Goal: Transaction & Acquisition: Purchase product/service

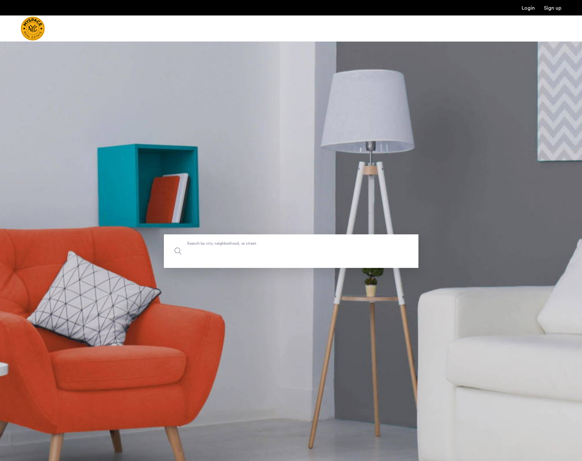
click at [238, 257] on input "Search by city, neighborhood, or street." at bounding box center [291, 252] width 255 height 34
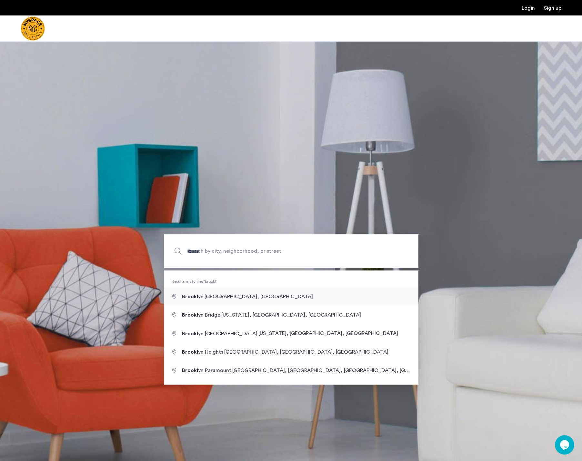
type input "**********"
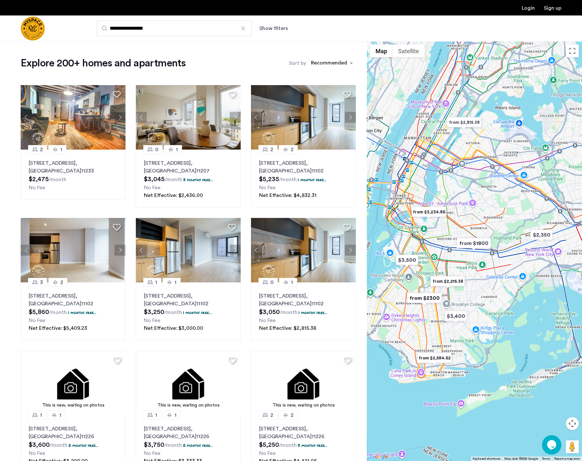
click at [273, 30] on button "Show filters" at bounding box center [273, 29] width 28 height 8
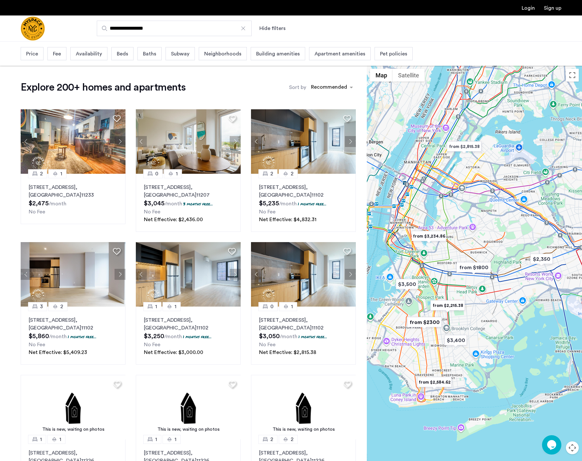
click at [124, 57] on span "Beds" at bounding box center [122, 54] width 11 height 8
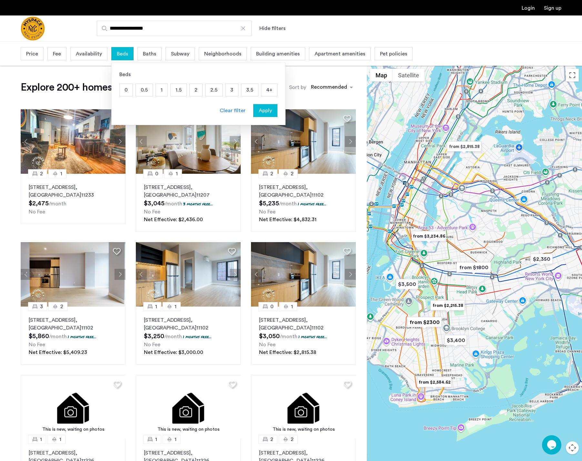
click at [200, 91] on p "2" at bounding box center [196, 90] width 13 height 12
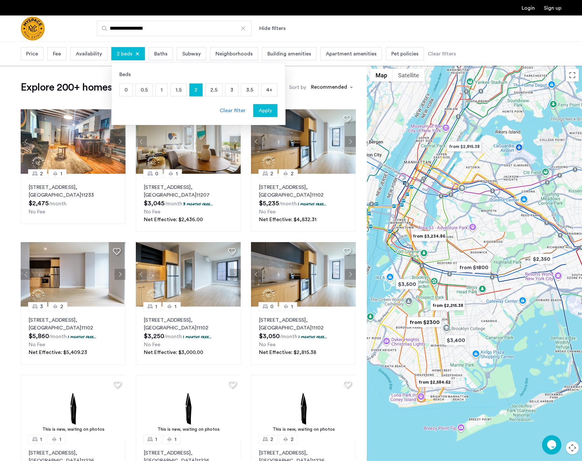
click at [217, 92] on p "2.5" at bounding box center [214, 90] width 17 height 12
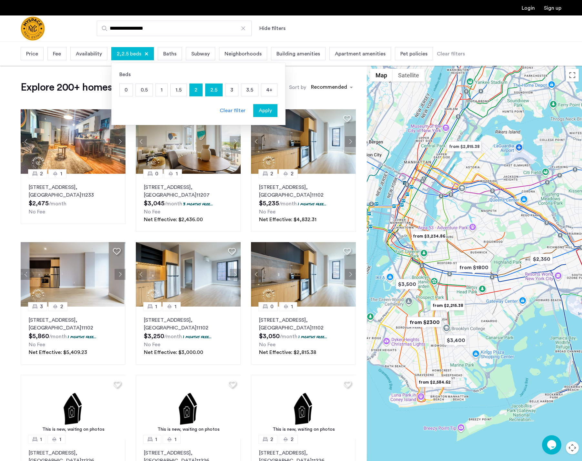
click at [227, 91] on p "3" at bounding box center [232, 90] width 13 height 12
click at [264, 111] on span "Apply" at bounding box center [265, 111] width 13 height 8
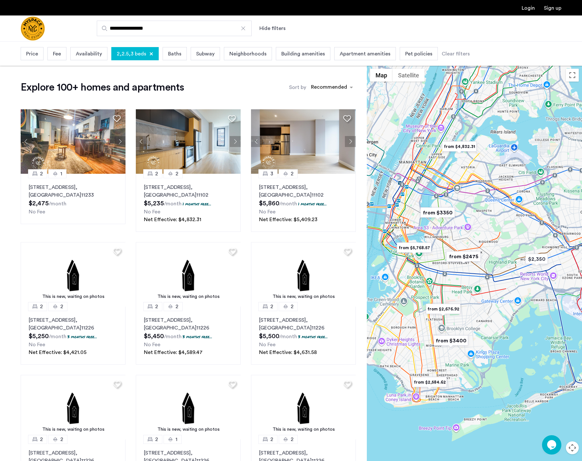
click at [39, 57] on div "Price" at bounding box center [32, 53] width 23 height 13
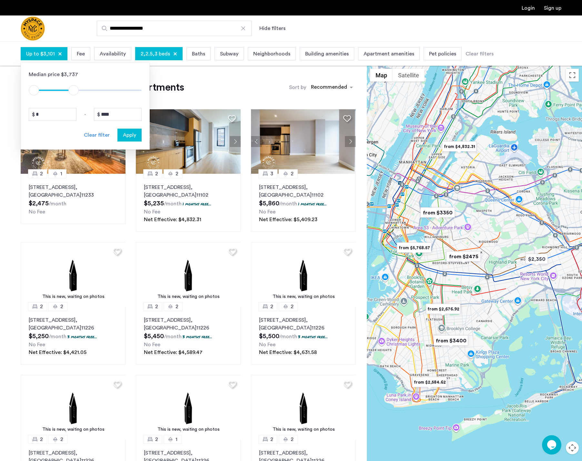
type input "****"
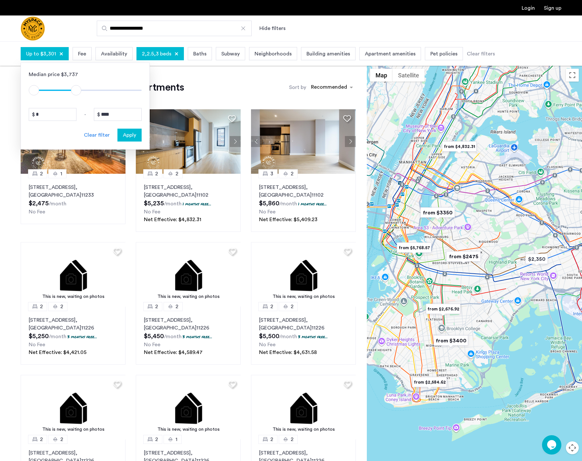
drag, startPoint x: 135, startPoint y: 95, endPoint x: 76, endPoint y: 101, distance: 59.4
click at [76, 101] on div "Median price $3,737 $1 $8000 $1 $3301 * - **** Clear filter Apply" at bounding box center [85, 106] width 129 height 87
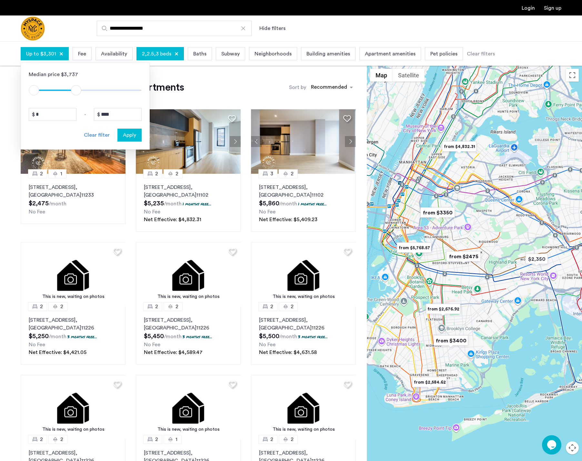
click at [127, 136] on span "Apply" at bounding box center [129, 135] width 13 height 8
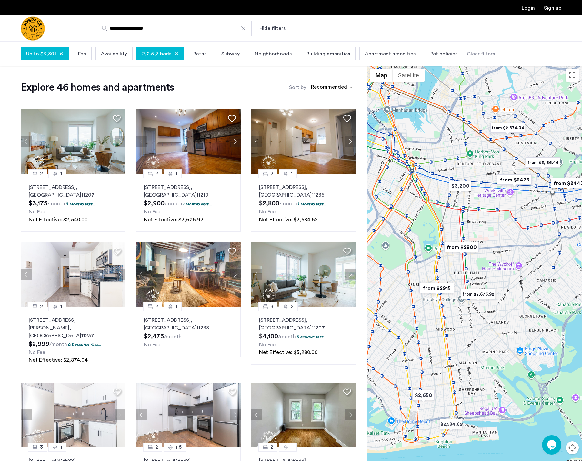
drag, startPoint x: 449, startPoint y: 223, endPoint x: 497, endPoint y: 246, distance: 53.3
click at [497, 246] on div at bounding box center [474, 276] width 215 height 420
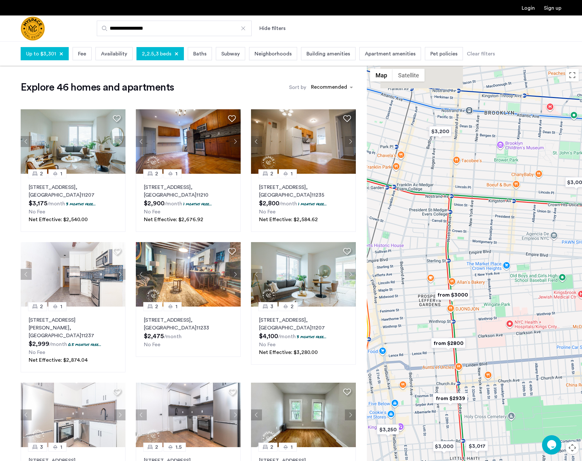
drag, startPoint x: 476, startPoint y: 214, endPoint x: 521, endPoint y: 296, distance: 93.9
click at [521, 296] on div at bounding box center [474, 276] width 215 height 420
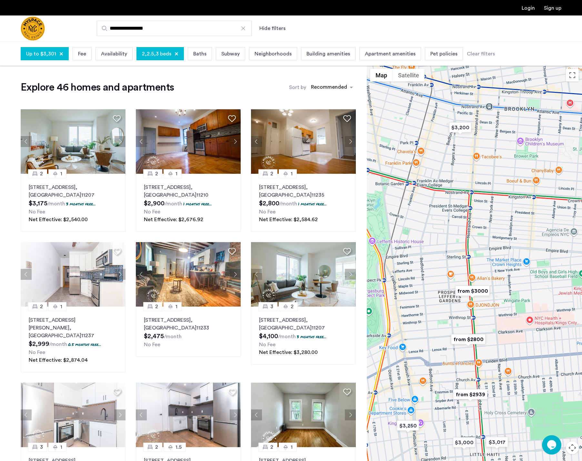
drag, startPoint x: 478, startPoint y: 279, endPoint x: 498, endPoint y: 274, distance: 20.8
click at [498, 274] on div at bounding box center [474, 276] width 215 height 420
click at [464, 132] on img "$3,200" at bounding box center [460, 127] width 27 height 15
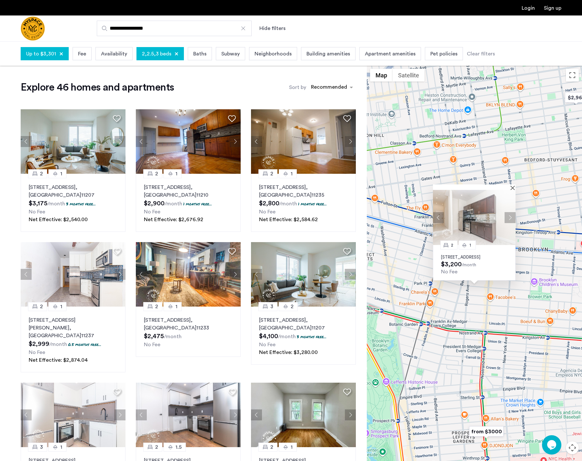
click at [512, 186] on button "Close" at bounding box center [514, 188] width 5 height 5
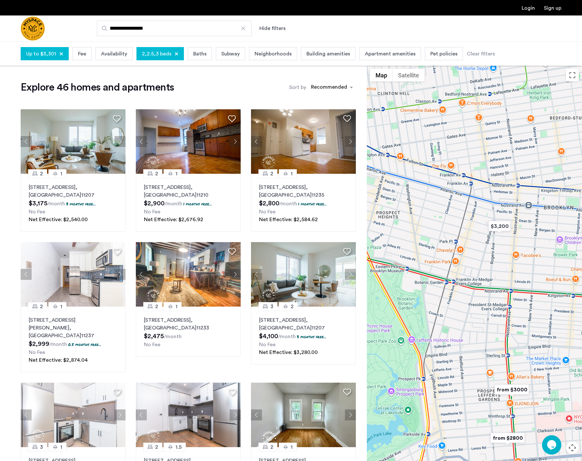
drag, startPoint x: 520, startPoint y: 270, endPoint x: 545, endPoint y: 226, distance: 50.5
click at [545, 226] on div at bounding box center [474, 276] width 215 height 420
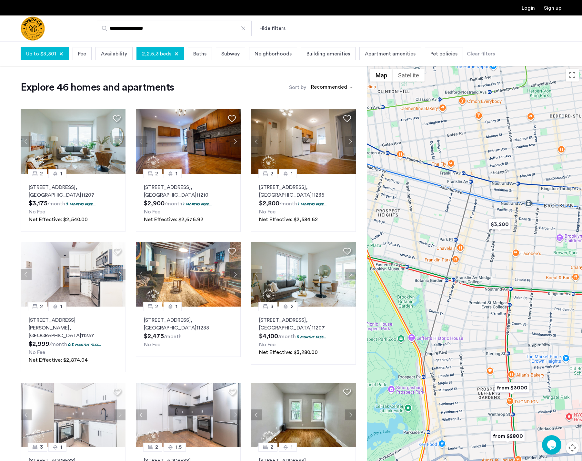
click at [520, 390] on img "from $3000" at bounding box center [512, 388] width 40 height 15
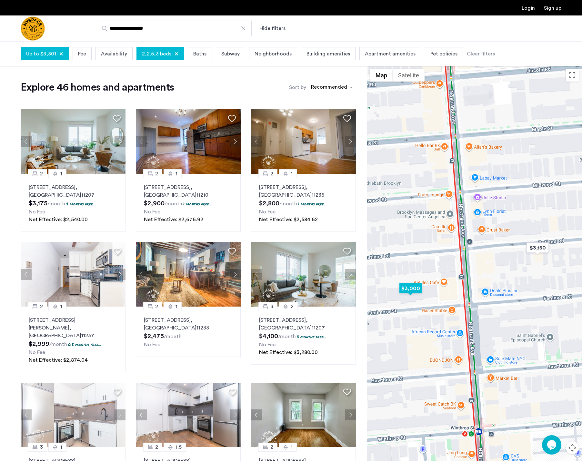
click at [415, 287] on img "$3,000" at bounding box center [410, 288] width 27 height 15
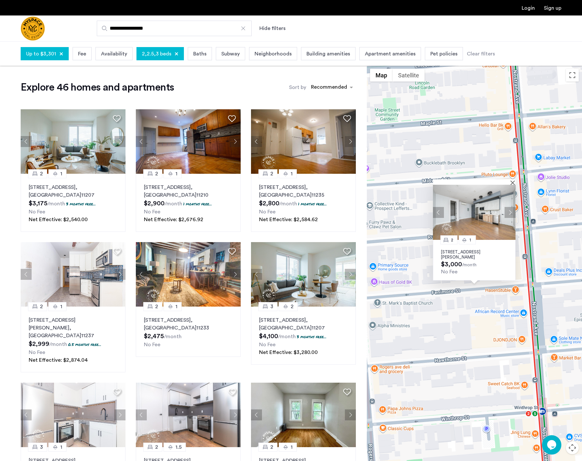
click at [514, 183] on button "Close" at bounding box center [514, 182] width 5 height 5
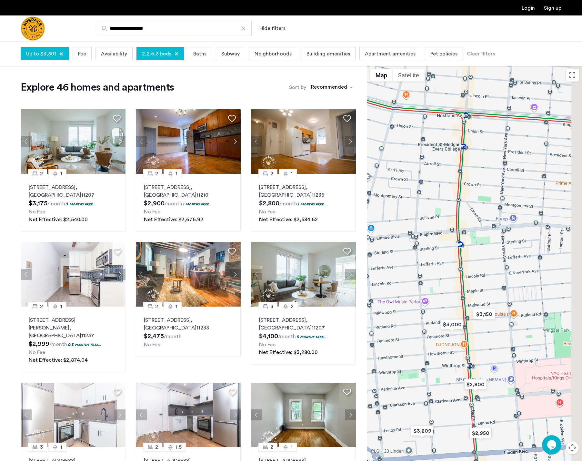
drag, startPoint x: 499, startPoint y: 224, endPoint x: 473, endPoint y: 294, distance: 74.6
click at [473, 294] on div at bounding box center [474, 276] width 215 height 420
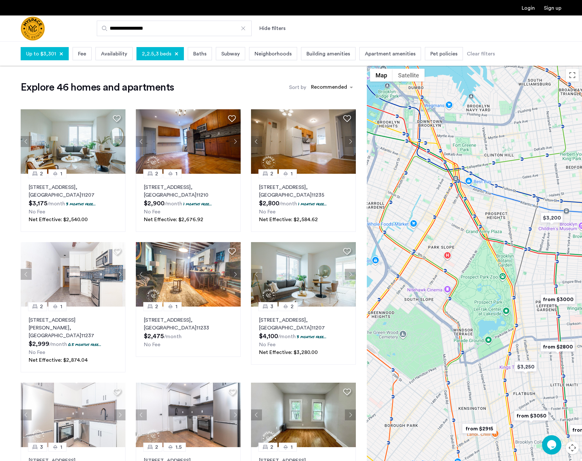
drag, startPoint x: 474, startPoint y: 284, endPoint x: 566, endPoint y: 281, distance: 91.7
click at [566, 281] on div at bounding box center [474, 276] width 215 height 420
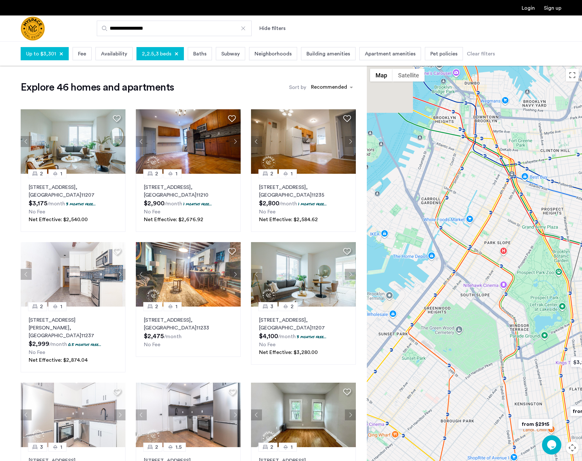
drag, startPoint x: 512, startPoint y: 278, endPoint x: 568, endPoint y: 279, distance: 55.8
click at [568, 279] on div at bounding box center [474, 276] width 215 height 420
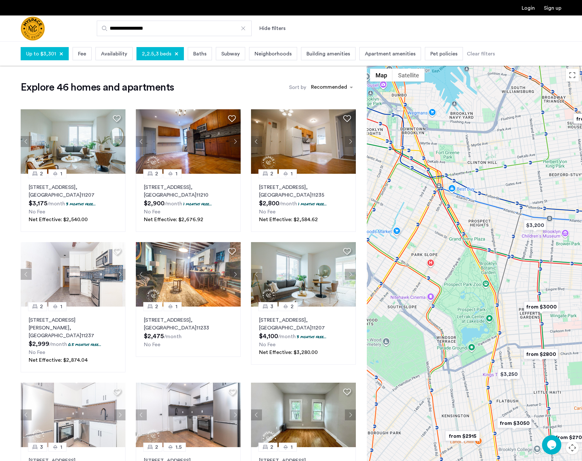
drag, startPoint x: 560, startPoint y: 283, endPoint x: 449, endPoint y: 296, distance: 112.1
click at [449, 296] on div at bounding box center [474, 276] width 215 height 420
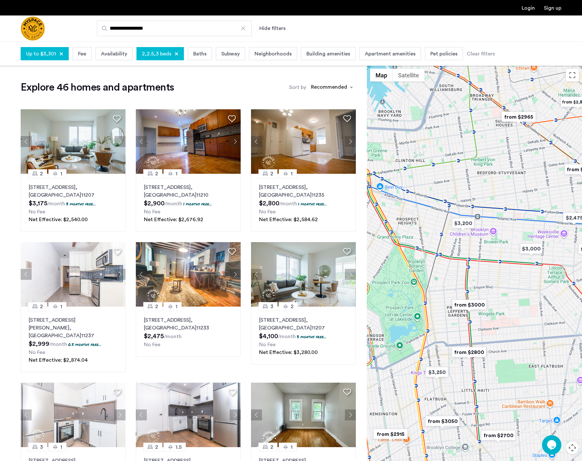
drag, startPoint x: 488, startPoint y: 292, endPoint x: 454, endPoint y: 287, distance: 34.4
click at [451, 289] on div at bounding box center [474, 276] width 215 height 420
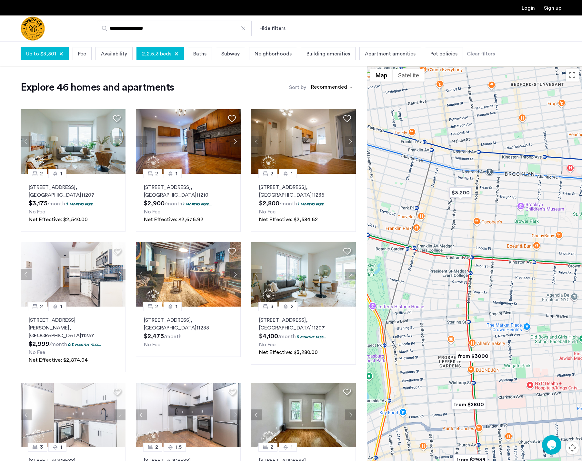
drag, startPoint x: 468, startPoint y: 212, endPoint x: 486, endPoint y: 272, distance: 62.0
click at [486, 272] on div at bounding box center [474, 276] width 215 height 420
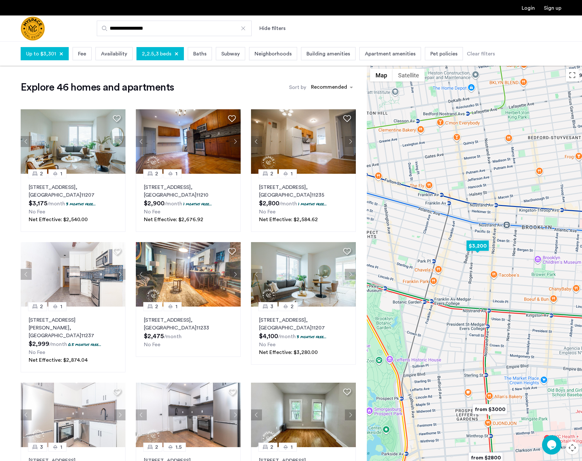
click at [485, 248] on img "$3,200" at bounding box center [477, 246] width 27 height 15
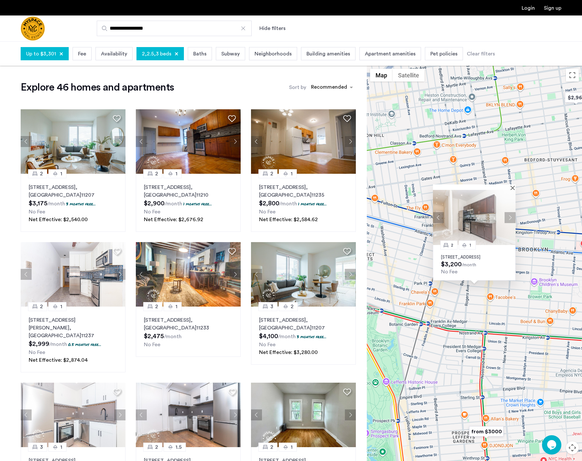
click at [515, 212] on button "Next apartment" at bounding box center [510, 217] width 11 height 11
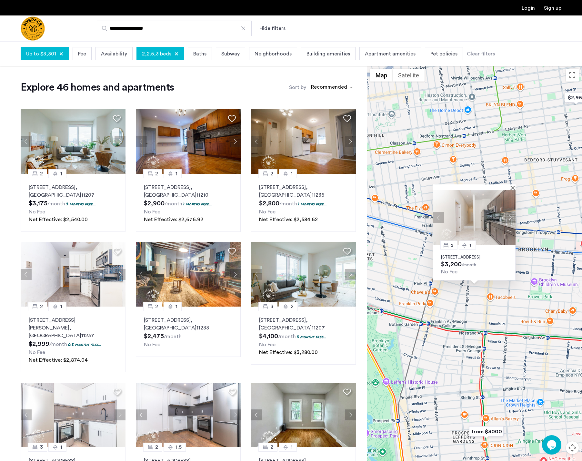
click at [512, 213] on button "Next apartment" at bounding box center [510, 217] width 11 height 11
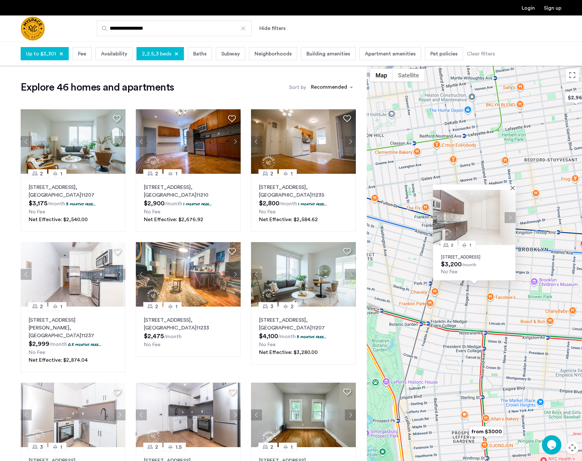
click at [512, 213] on button "Next apartment" at bounding box center [510, 217] width 11 height 11
click at [512, 186] on button "Close" at bounding box center [514, 188] width 5 height 5
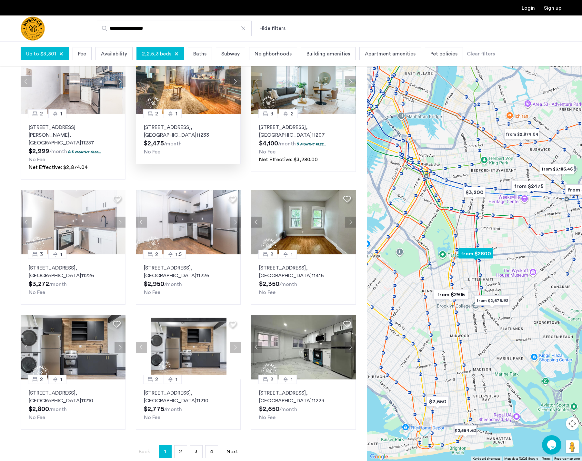
scroll to position [194, 0]
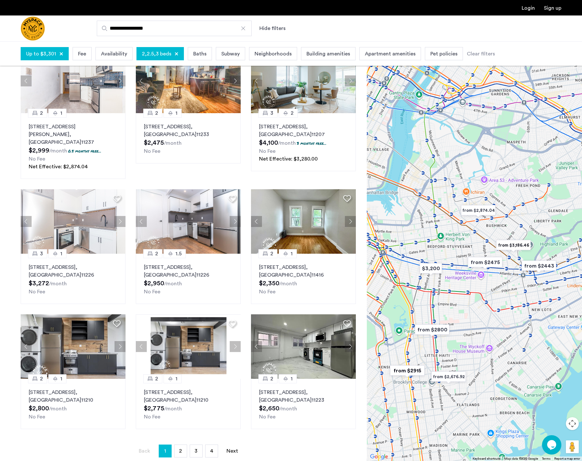
drag, startPoint x: 445, startPoint y: 229, endPoint x: 398, endPoint y: 139, distance: 102.0
click at [404, 306] on div at bounding box center [474, 251] width 215 height 420
